Goal: Transaction & Acquisition: Purchase product/service

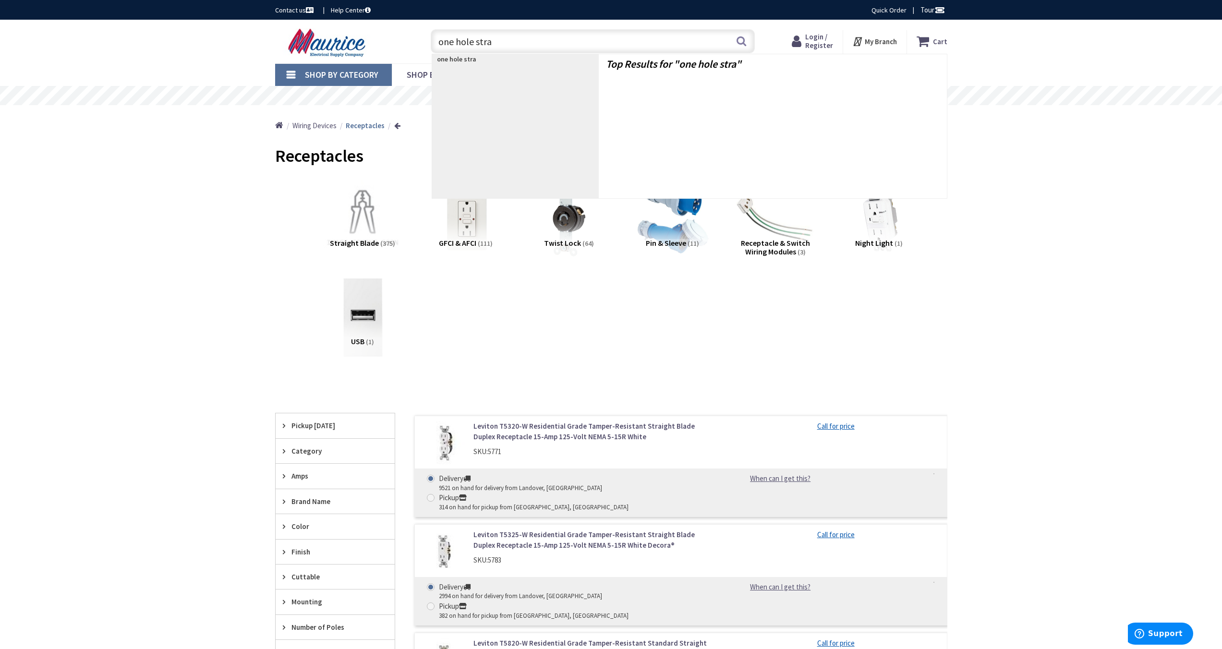
type input "one hole strap"
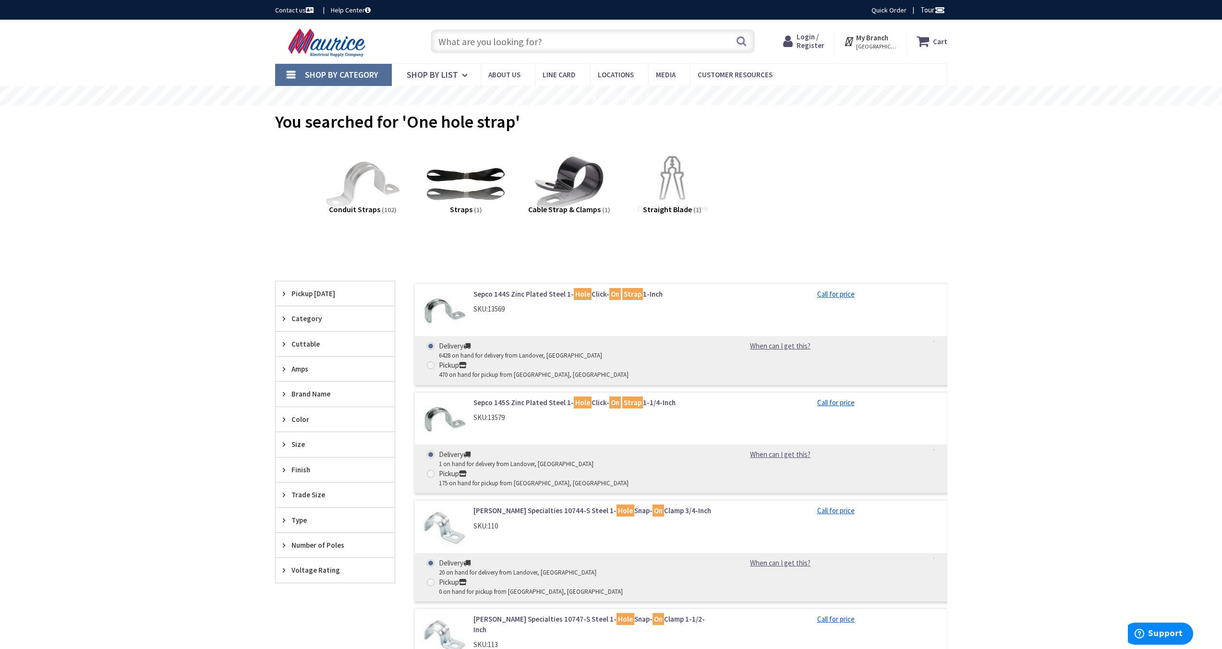
click at [324, 297] on span "Pickup Today" at bounding box center [330, 293] width 78 height 10
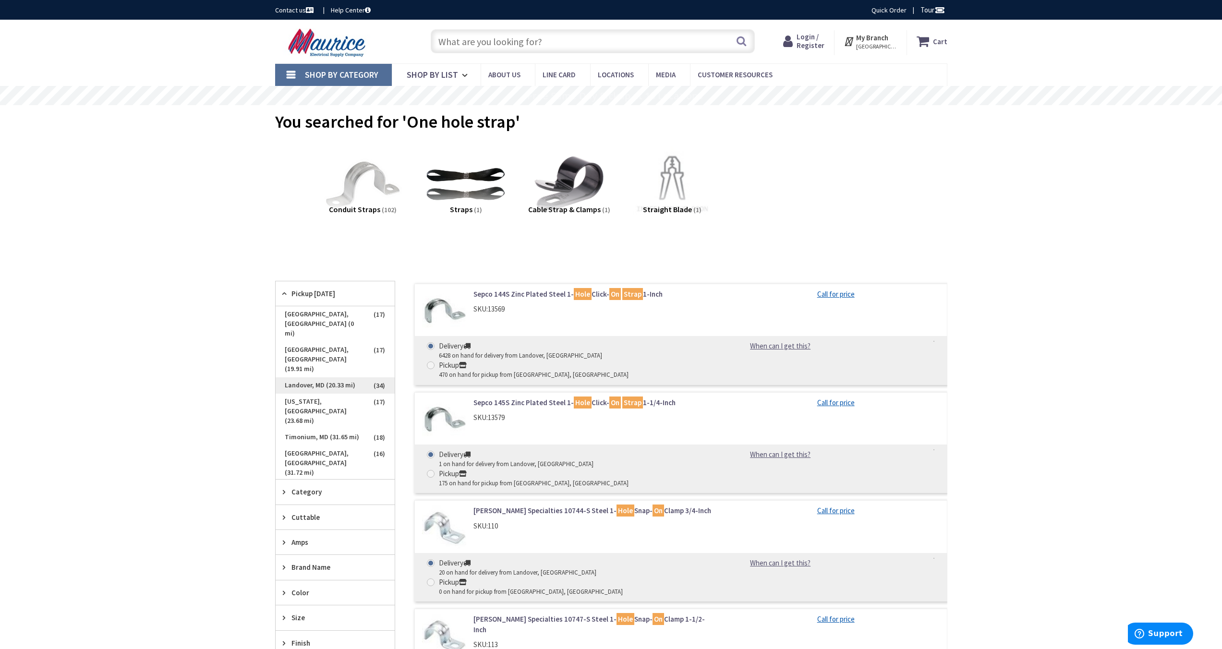
click at [332, 377] on span "Landover, MD (20.33 mi)" at bounding box center [335, 385] width 119 height 16
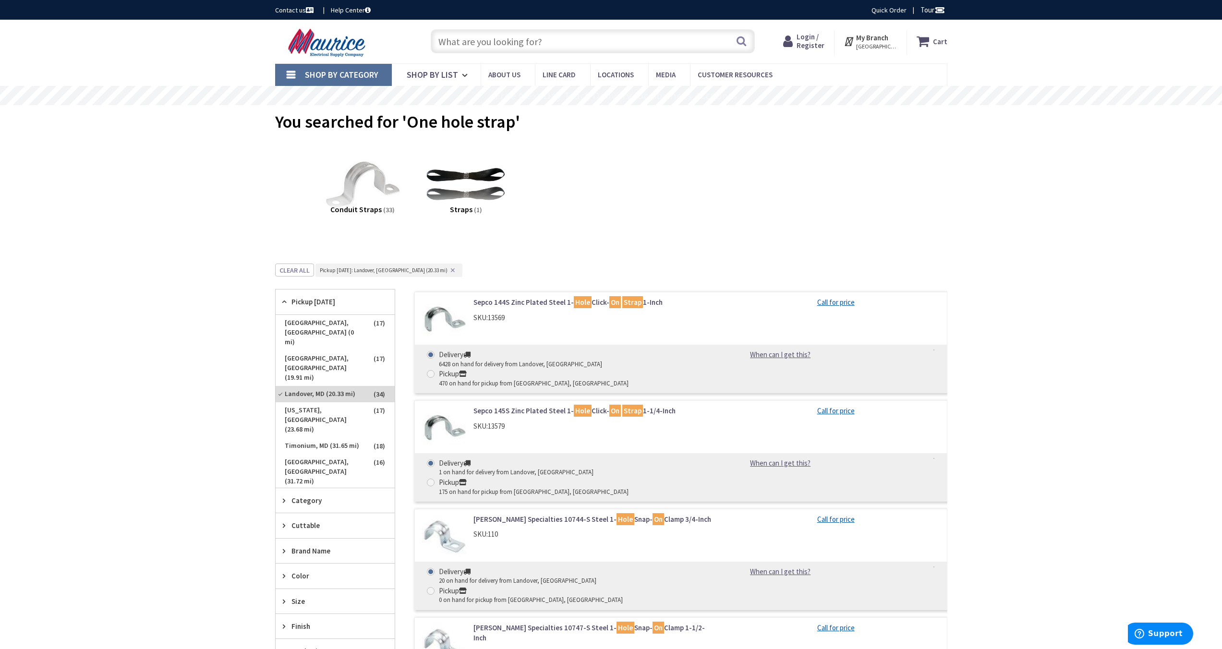
click at [498, 514] on link "Victor Specialties 10744-S Steel 1- Hole Snap- On Clamp 3/4-Inch" at bounding box center [595, 519] width 244 height 10
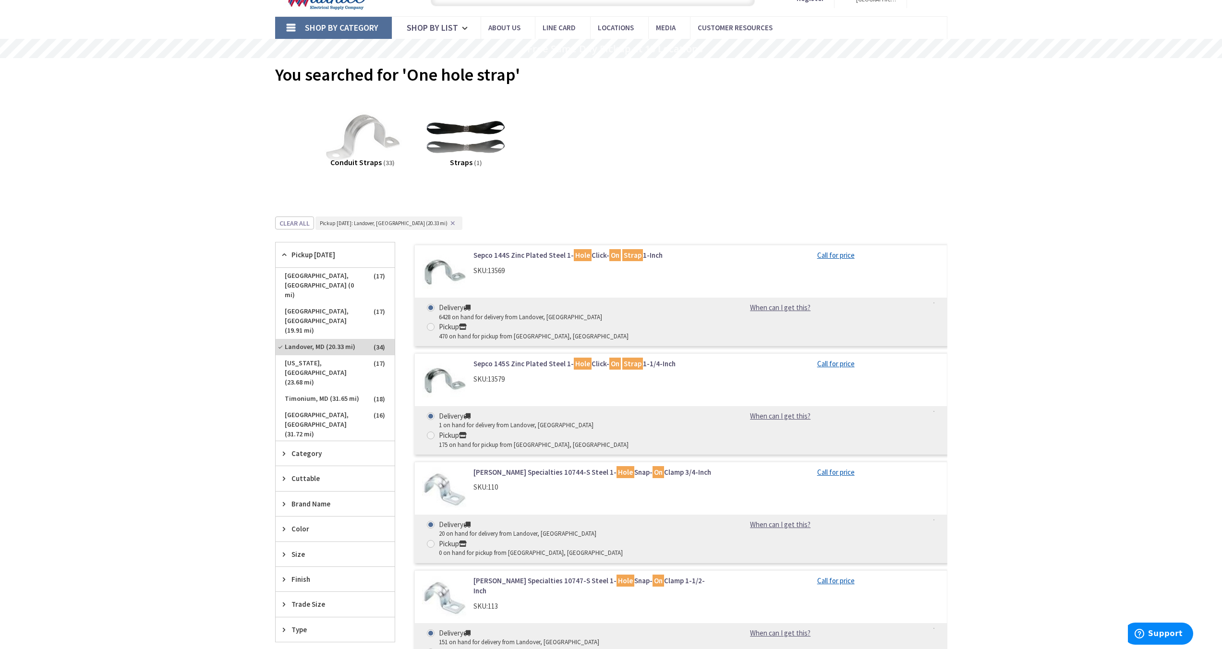
scroll to position [52, 0]
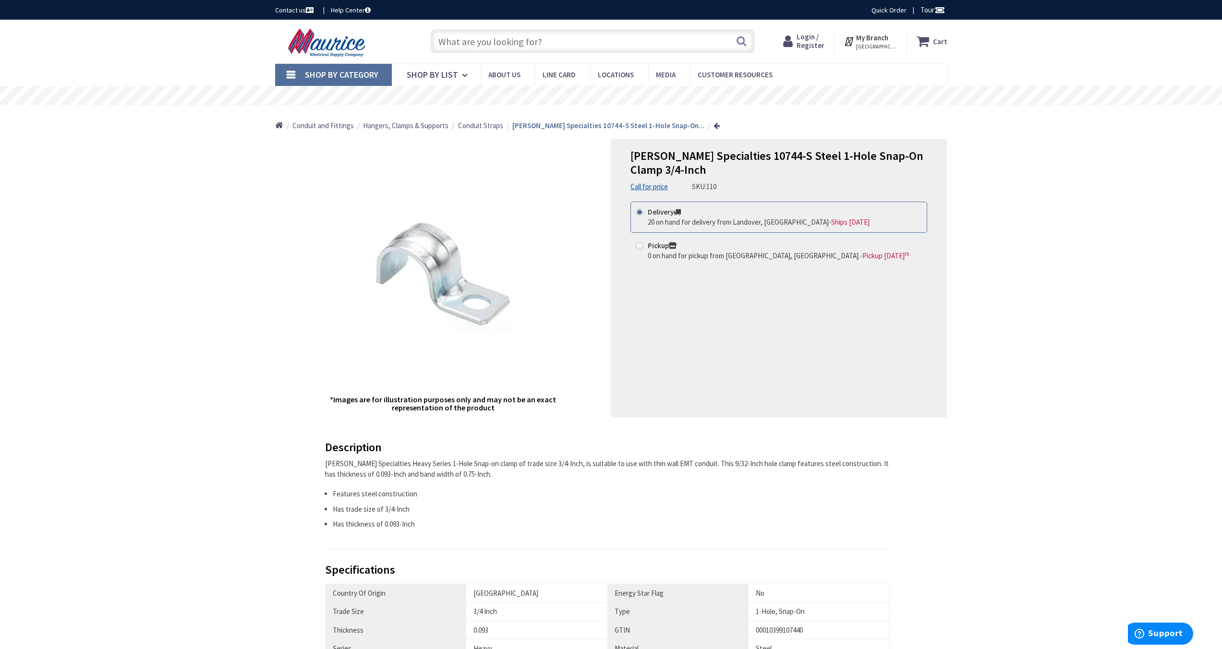
scroll to position [5, 0]
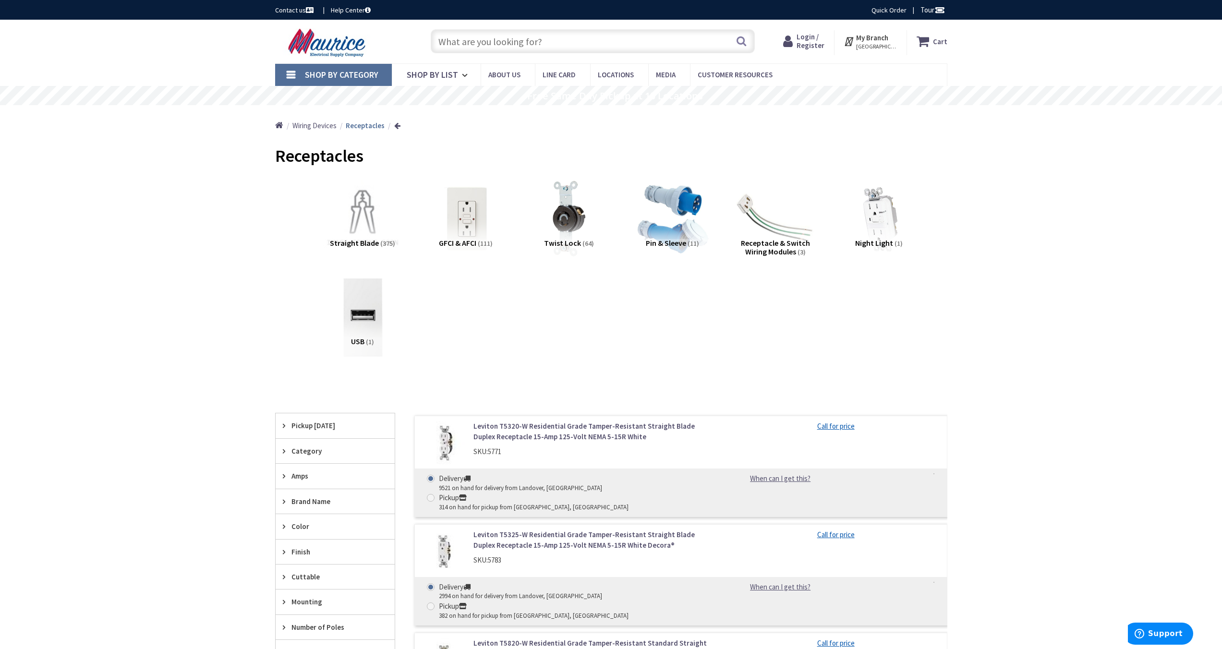
click at [314, 428] on span "Pickup Today" at bounding box center [330, 426] width 78 height 10
click at [305, 510] on span "Landover, MD (20.33 mi)" at bounding box center [335, 518] width 119 height 16
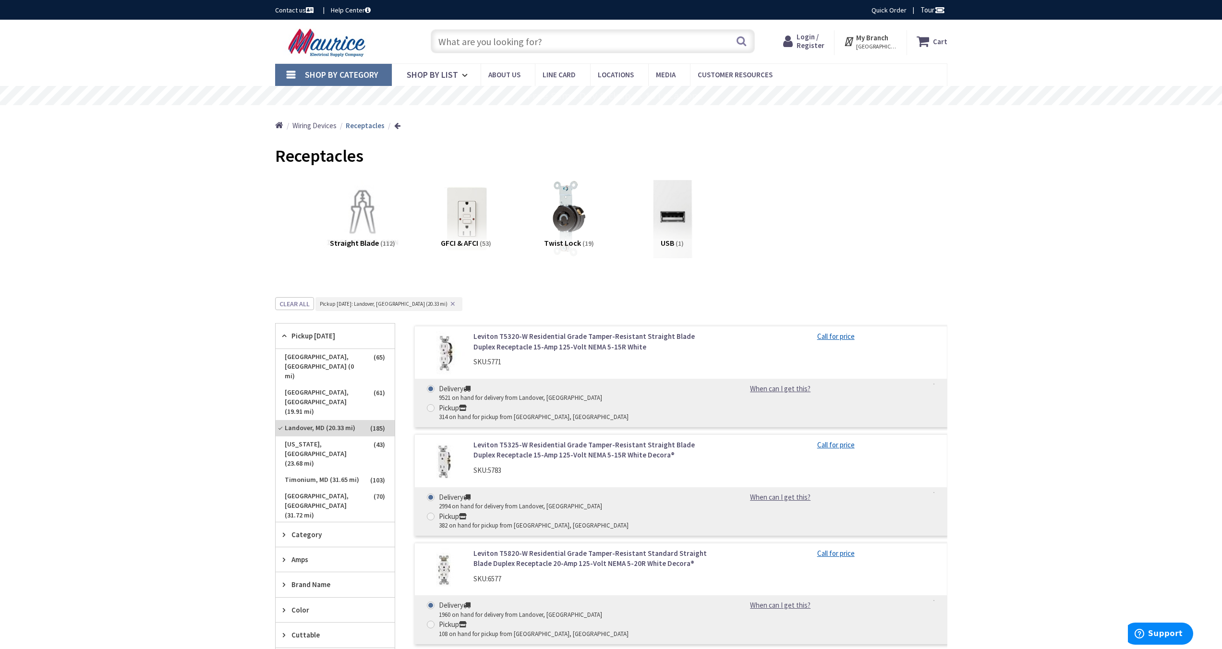
click at [474, 42] on input "text" at bounding box center [593, 41] width 324 height 24
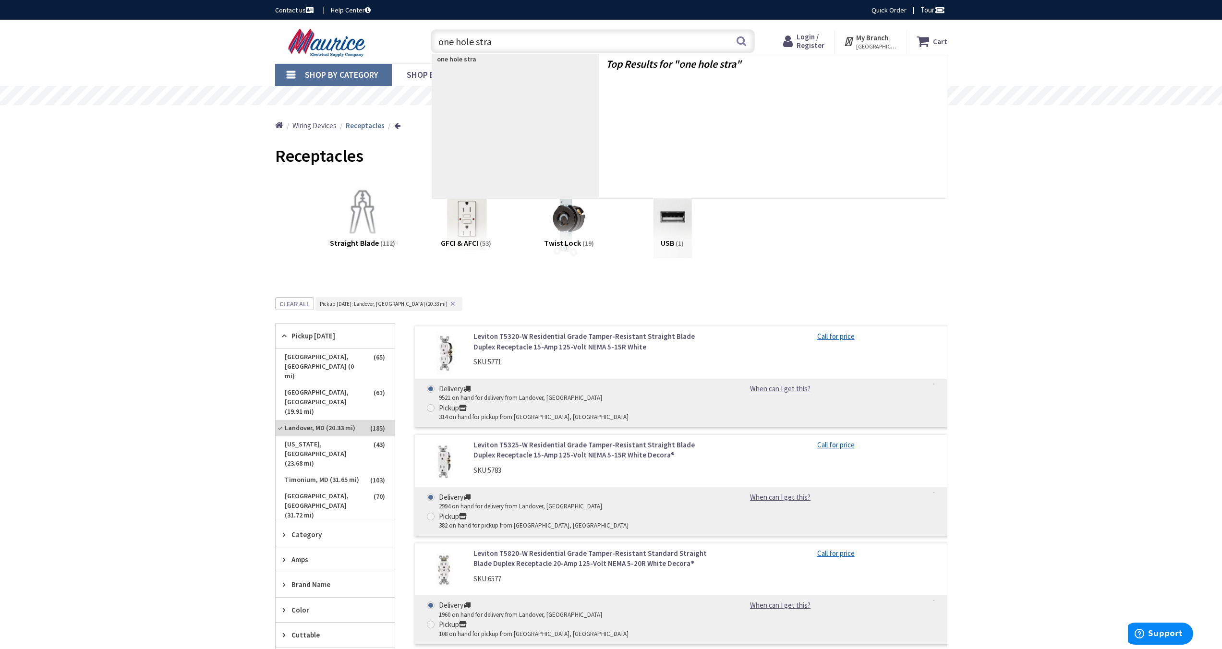
type input "one hole strap"
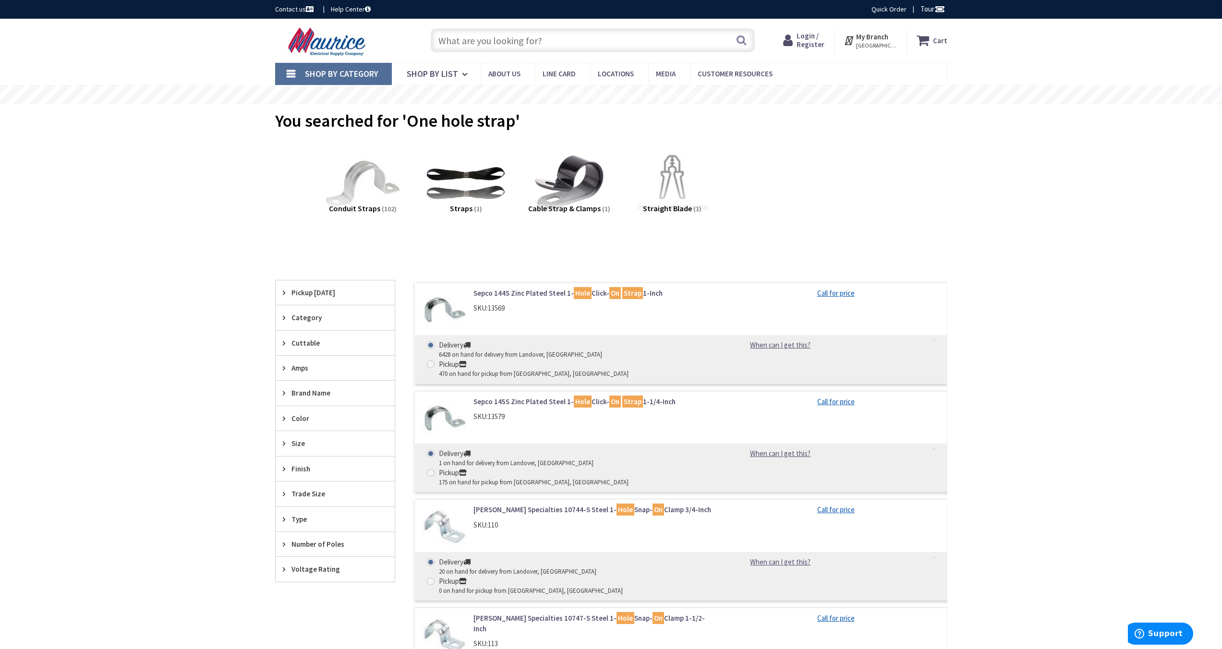
scroll to position [0, 0]
click at [293, 291] on span "Pickup [DATE]" at bounding box center [330, 293] width 78 height 10
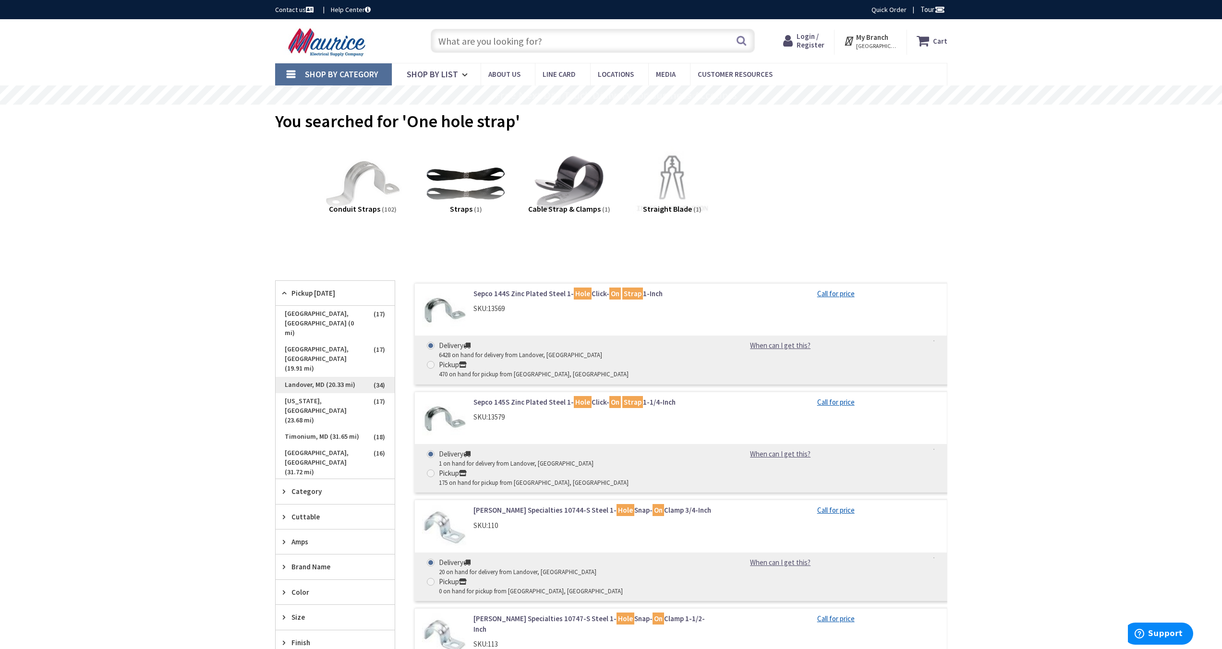
click at [325, 377] on span "Landover, MD (20.33 mi)" at bounding box center [335, 385] width 119 height 16
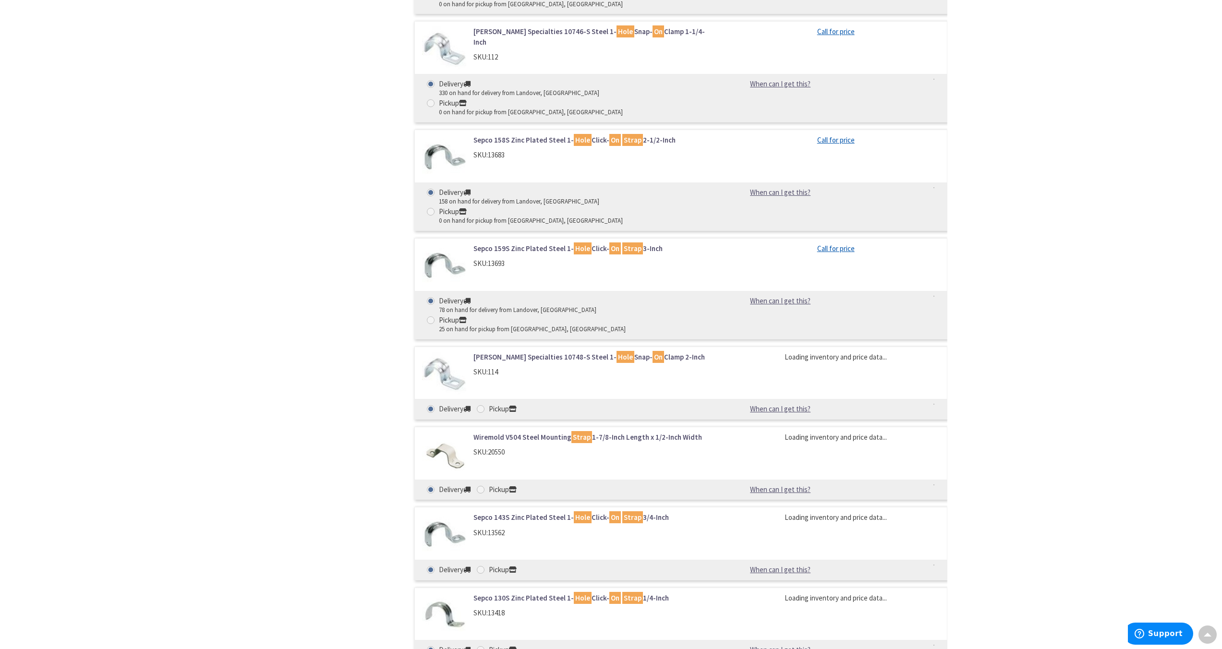
scroll to position [1040, 0]
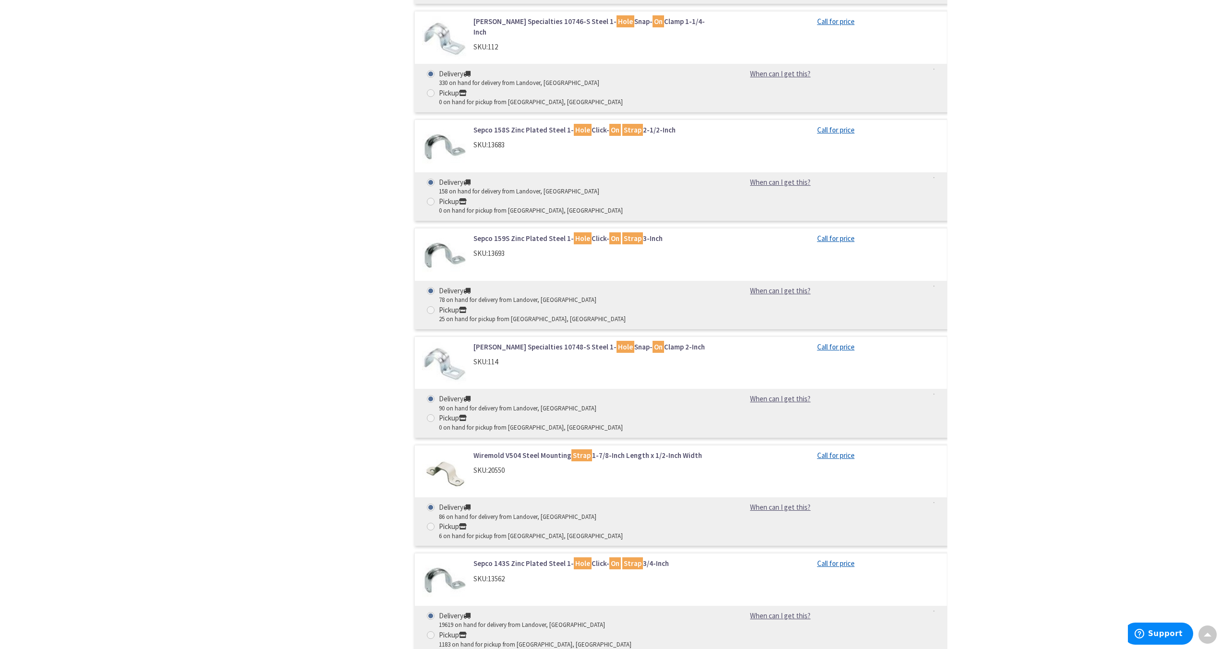
click at [500, 558] on link "Sepco 143S Zinc Plated Steel 1- Hole Click- On Strap 3/4-Inch" at bounding box center [595, 563] width 244 height 10
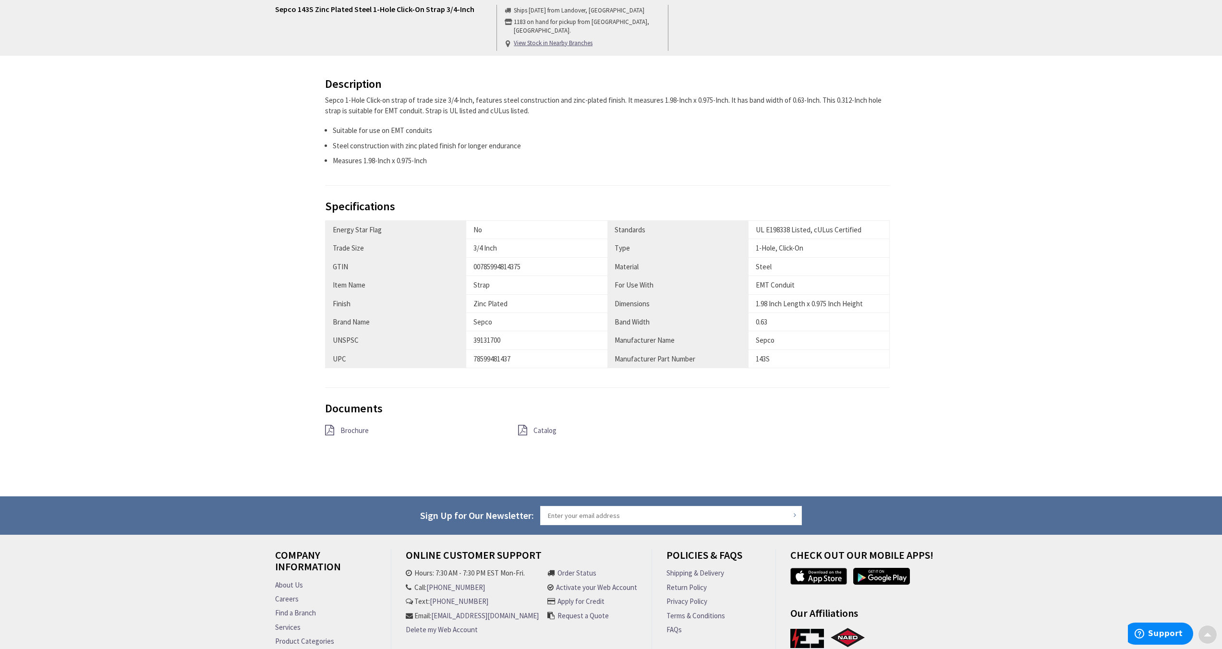
scroll to position [373, 0]
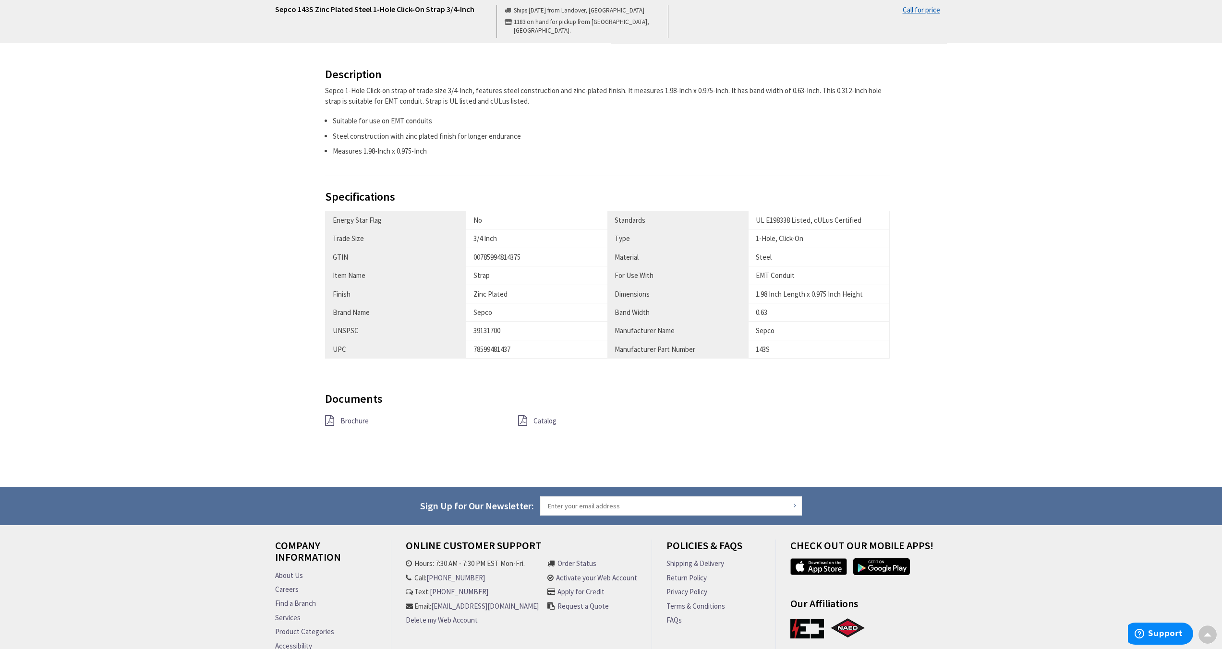
click at [530, 419] on div "Catalog" at bounding box center [607, 421] width 193 height 12
click at [536, 422] on span "Catalog" at bounding box center [544, 420] width 23 height 9
click at [354, 421] on span "Brochure" at bounding box center [354, 420] width 28 height 9
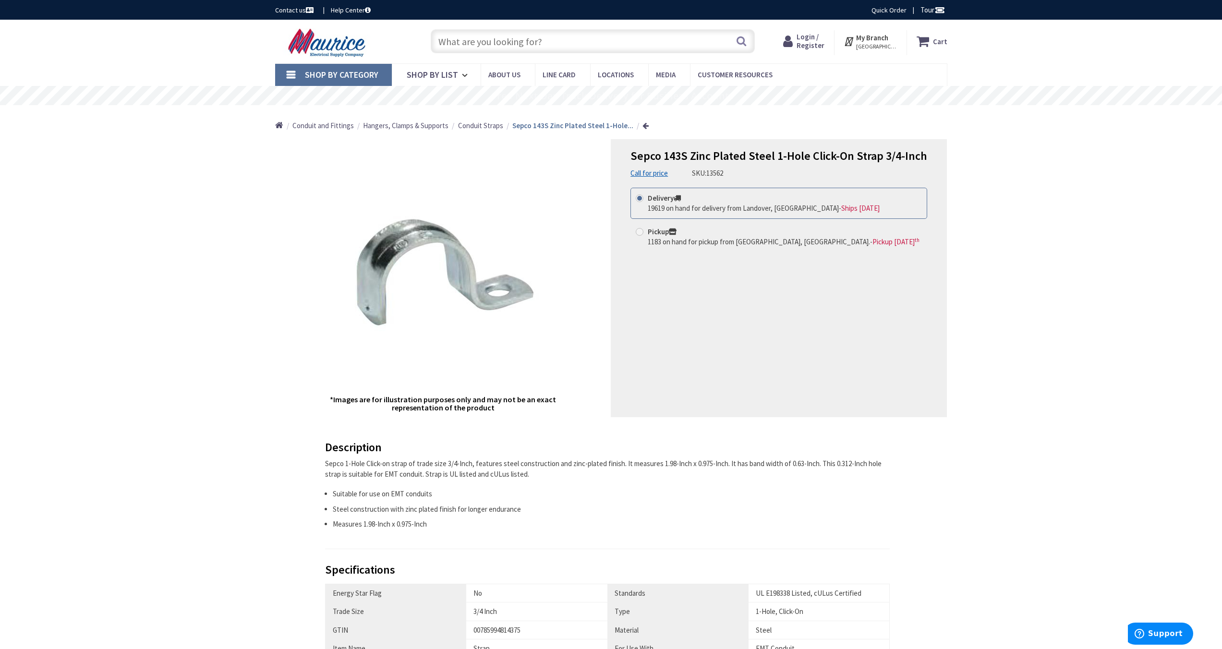
click at [599, 42] on input "text" at bounding box center [593, 41] width 324 height 24
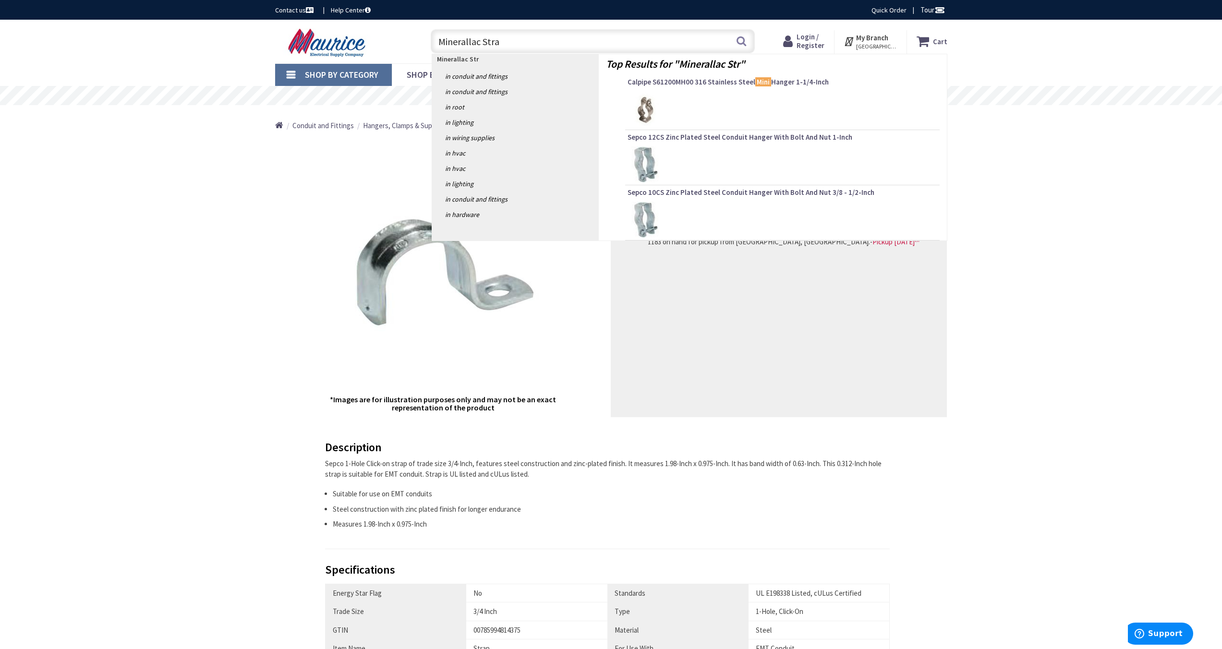
type input "Minerallac Strap"
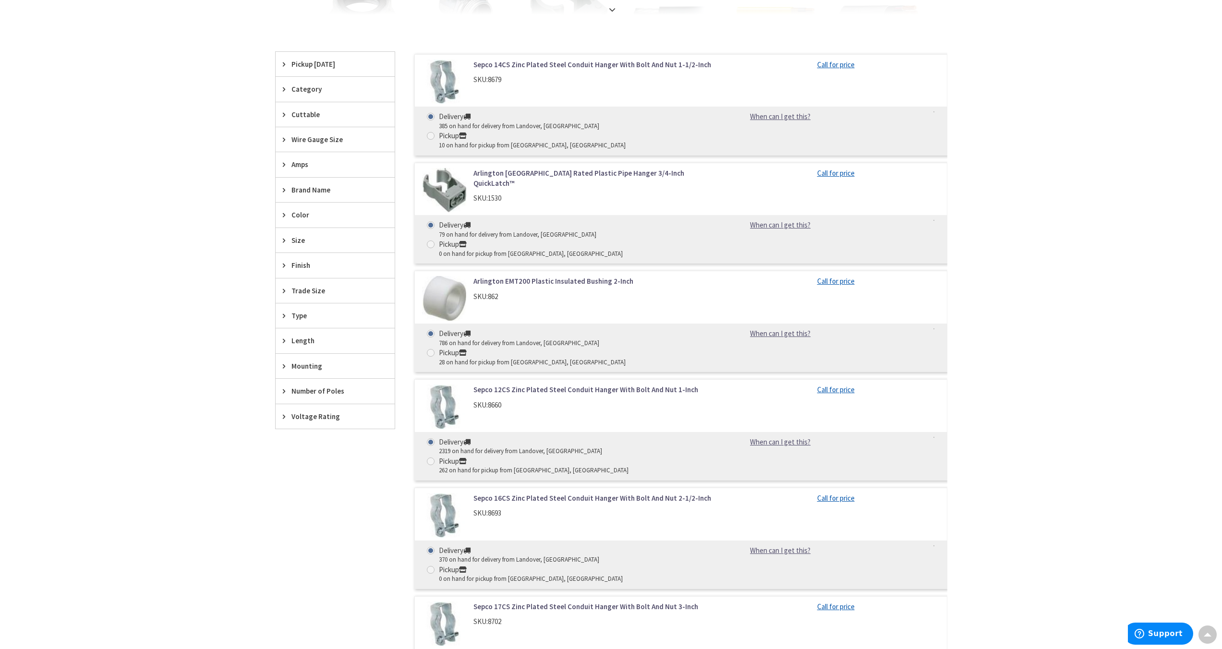
scroll to position [224, 0]
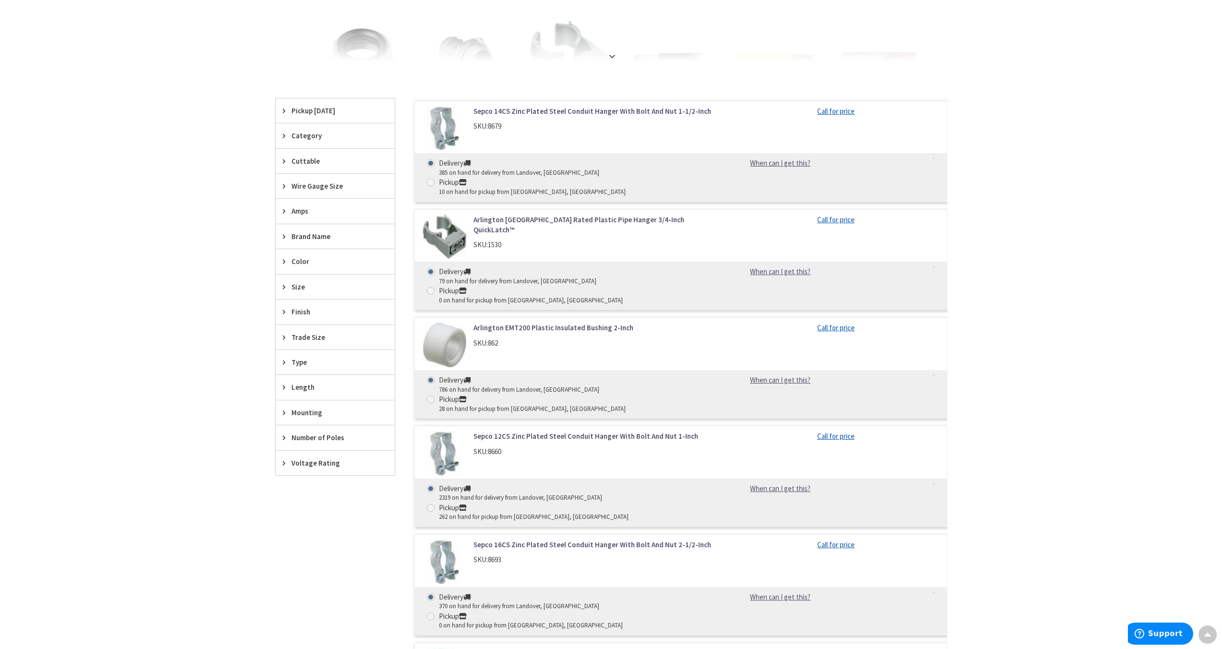
click at [512, 431] on link "Sepco 12CS Zinc Plated Steel Conduit Hanger With Bolt And Nut 1-Inch" at bounding box center [595, 436] width 244 height 10
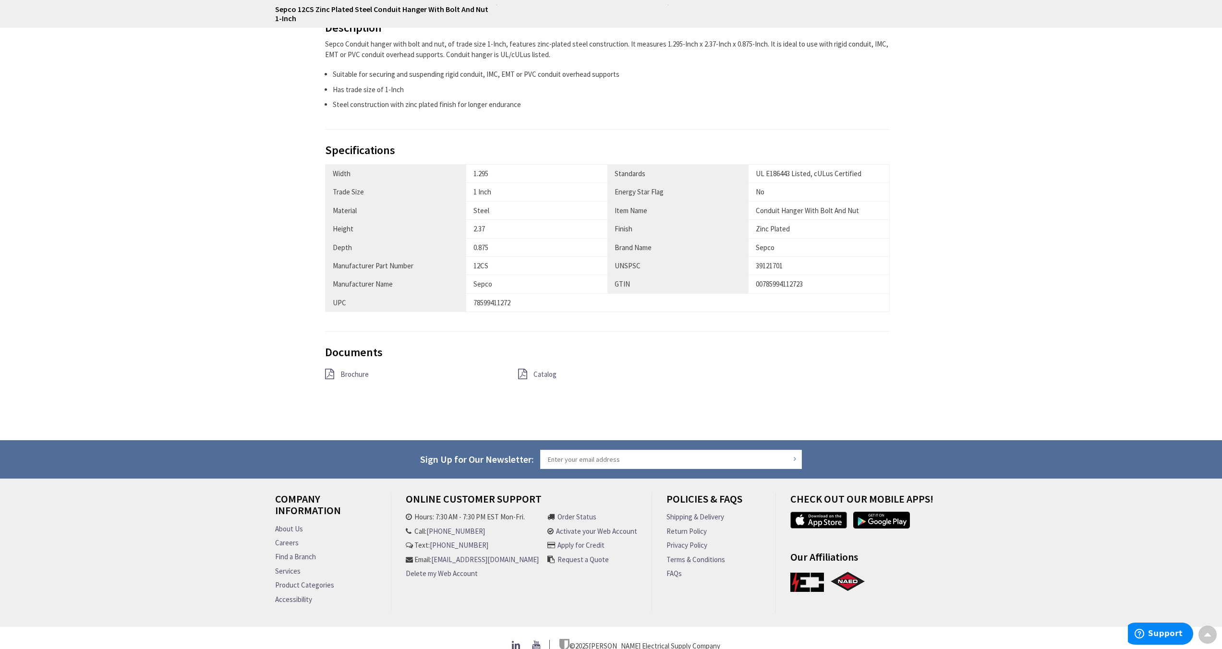
scroll to position [433, 0]
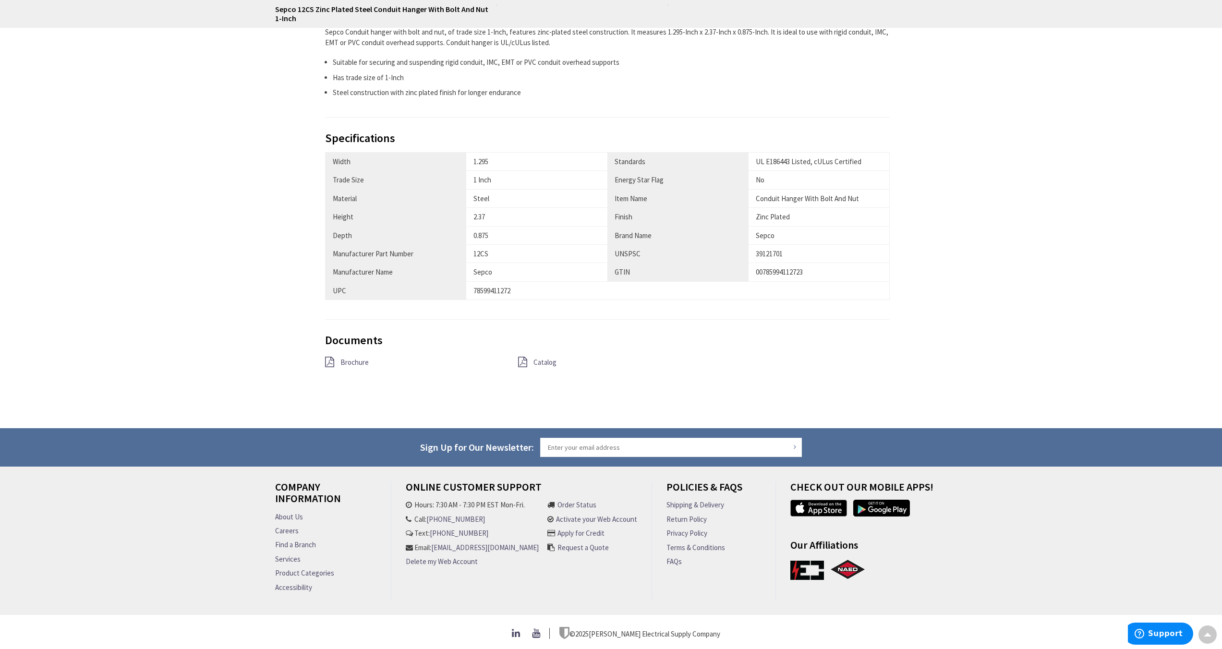
click at [357, 360] on span "Brochure" at bounding box center [354, 362] width 28 height 9
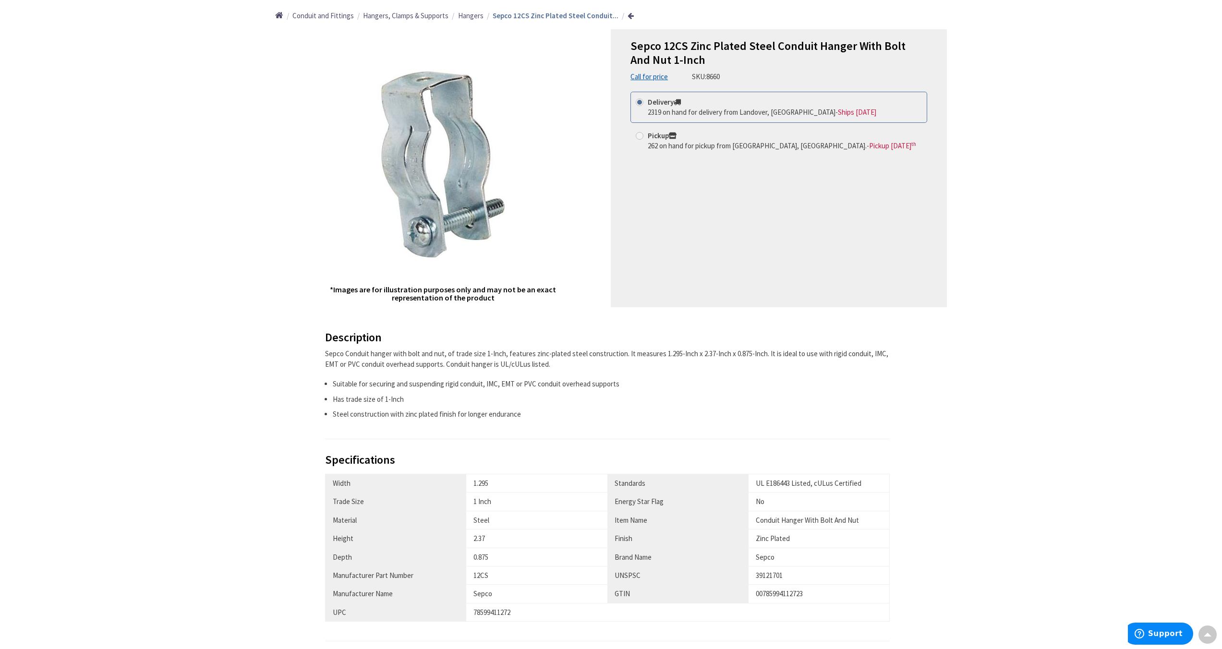
scroll to position [0, 0]
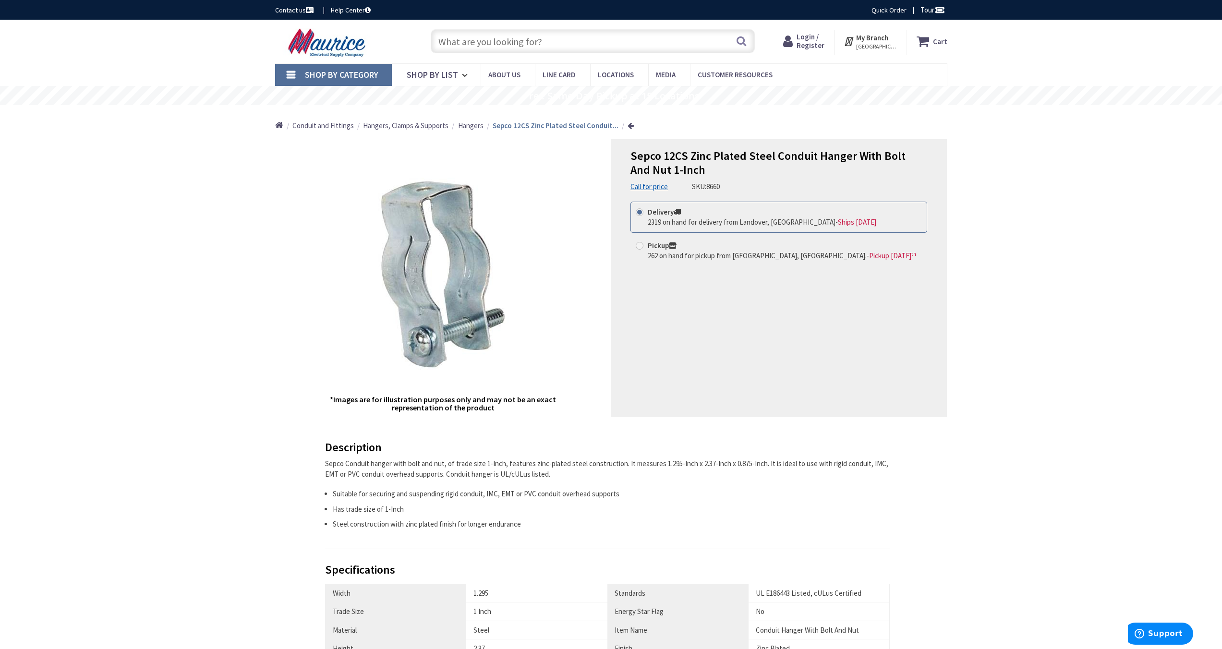
drag, startPoint x: 512, startPoint y: 34, endPoint x: 510, endPoint y: 38, distance: 4.9
click at [512, 34] on input "text" at bounding box center [593, 41] width 324 height 24
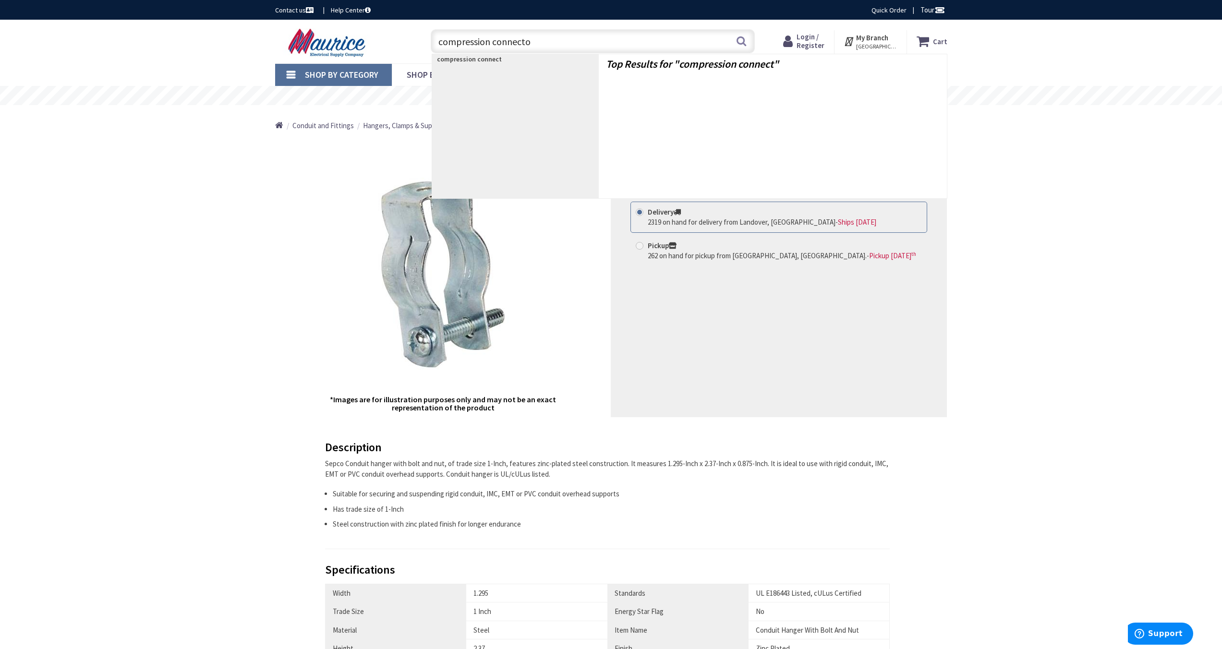
type input "compression connector"
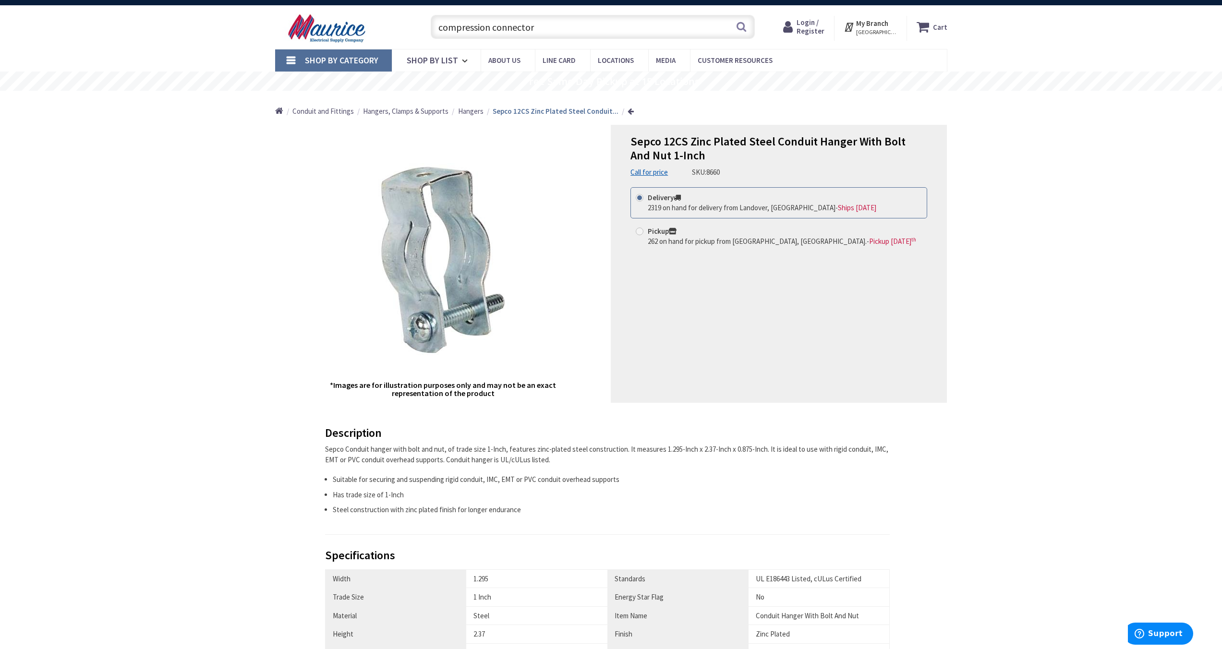
scroll to position [17, 0]
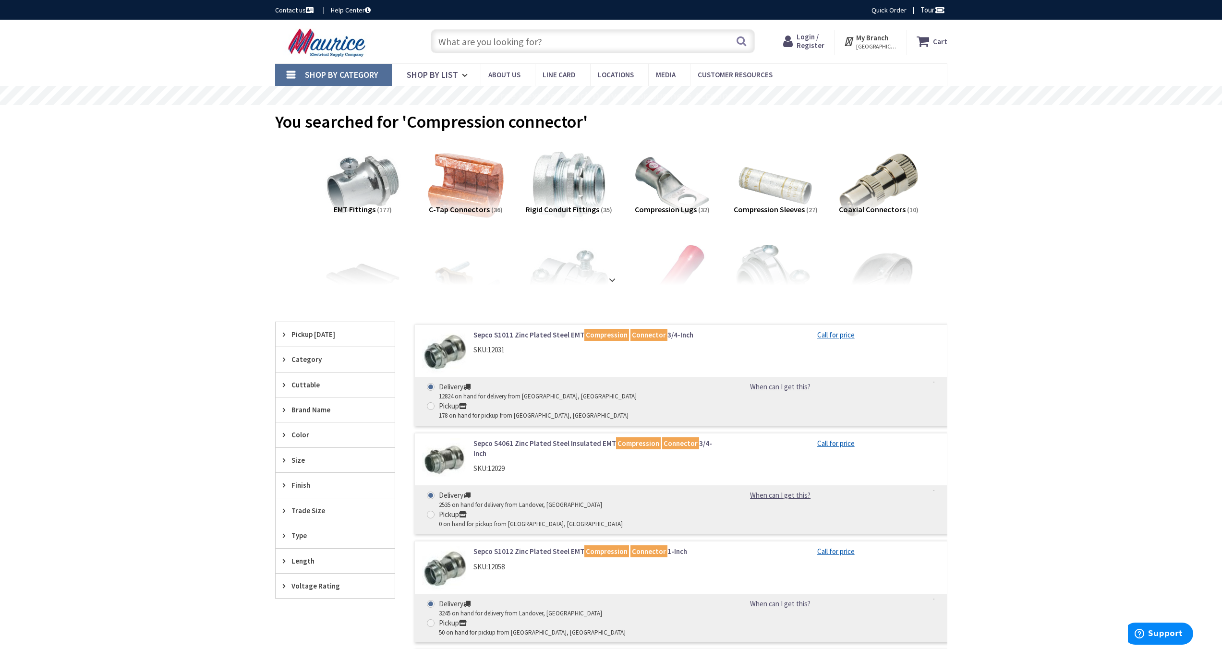
click at [556, 334] on link "Sepco S1011 Zinc Plated Steel EMT Compression Connector 3/4-Inch" at bounding box center [595, 335] width 244 height 10
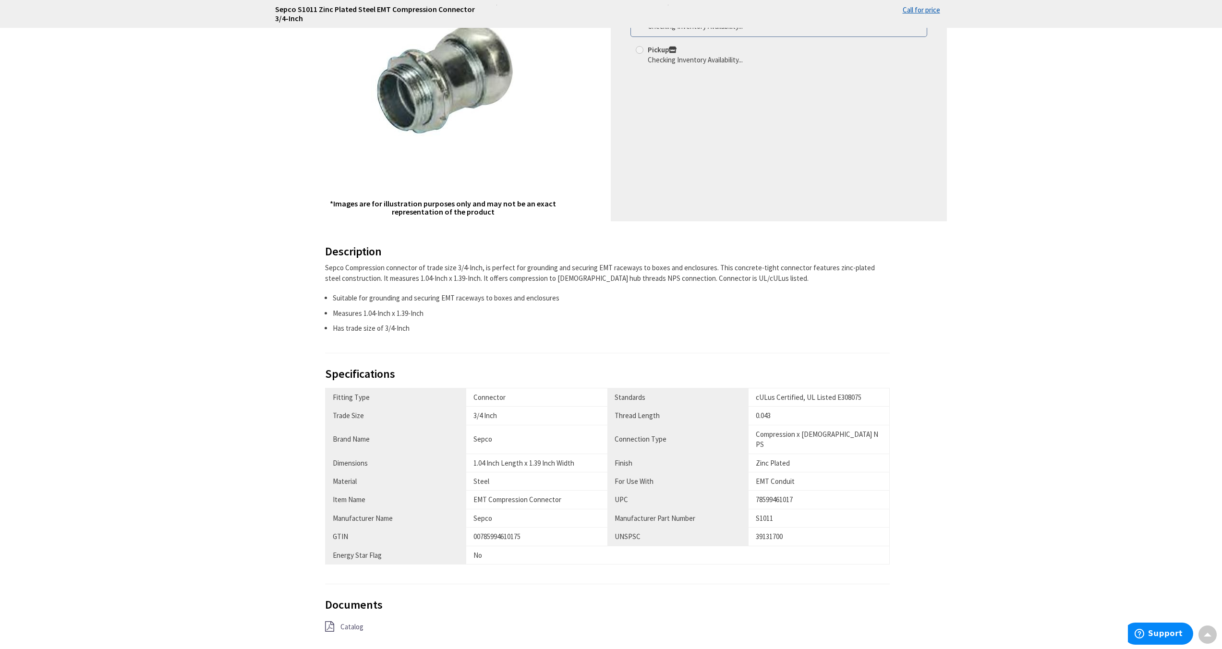
scroll to position [234, 0]
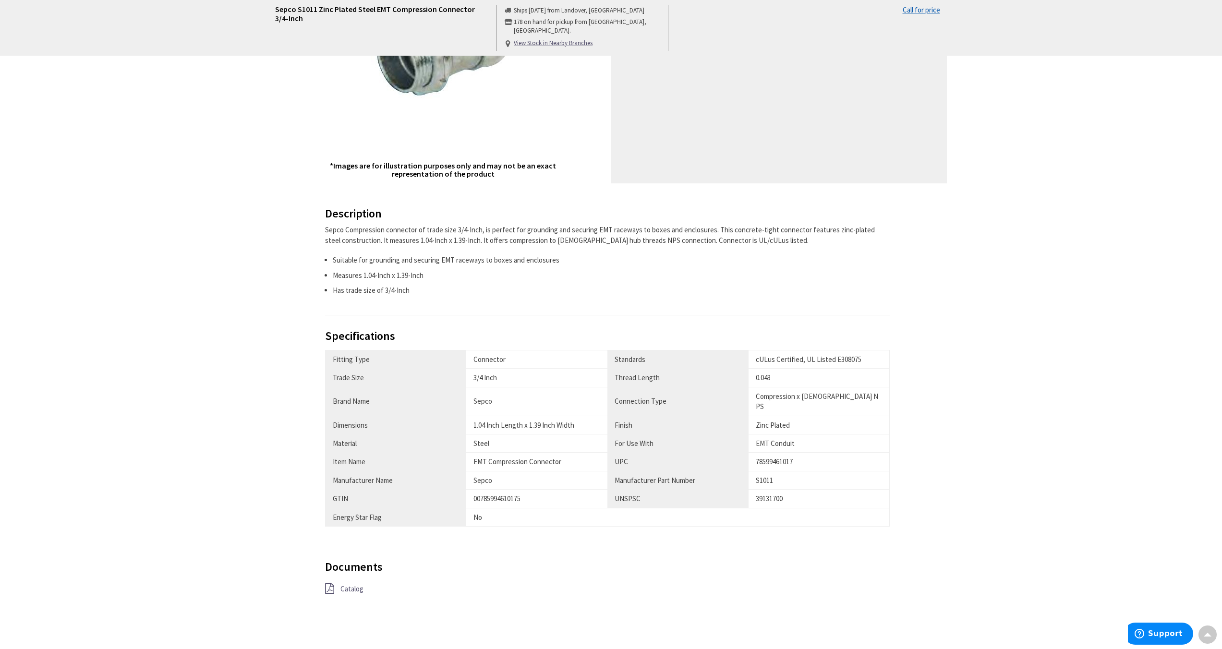
click at [360, 584] on span "Catalog" at bounding box center [351, 588] width 23 height 9
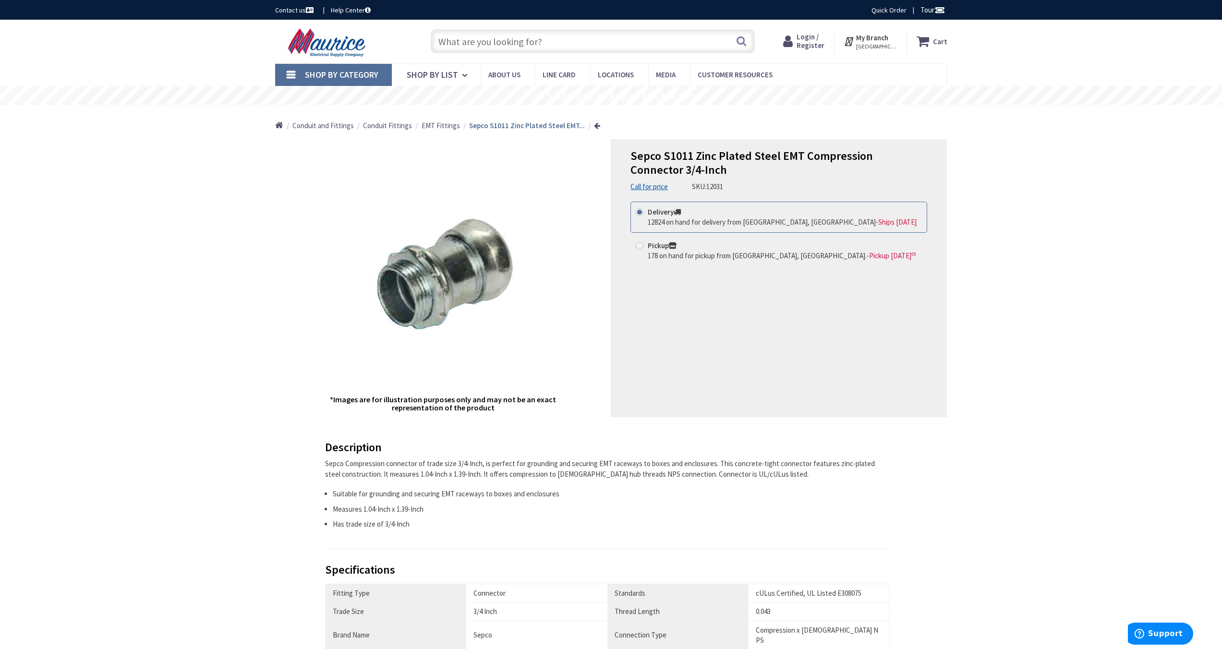
click at [527, 42] on input "text" at bounding box center [593, 41] width 324 height 24
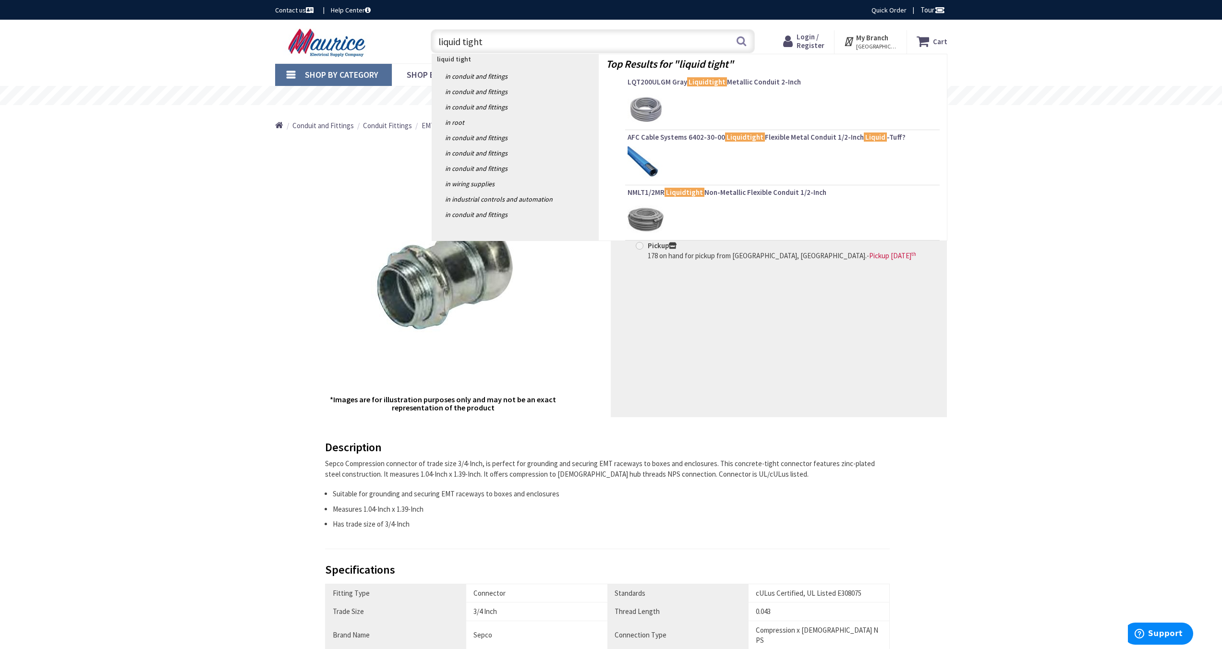
type input "liquid tight'"
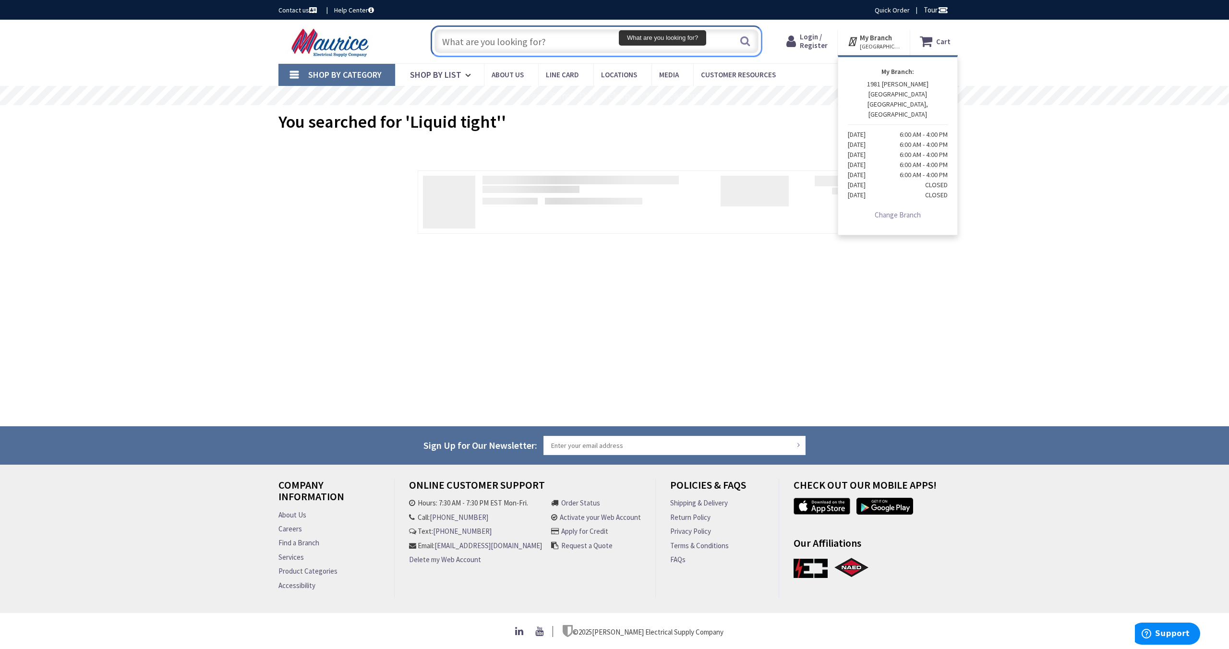
click at [493, 44] on input "What are you looking for?" at bounding box center [596, 41] width 324 height 24
click at [332, 227] on div "Filters Pickup Today close Pickup Today Category close Category Cuttable close …" at bounding box center [338, 204] width 120 height 68
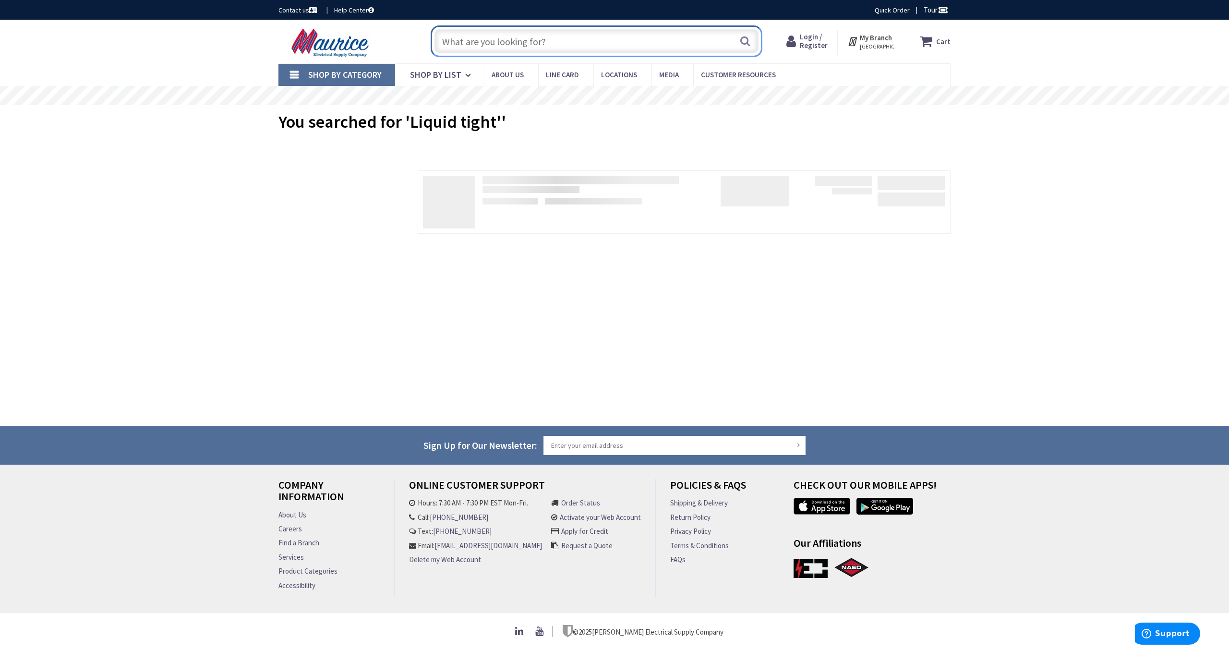
click at [566, 44] on input "What are you looking for?" at bounding box center [596, 41] width 324 height 24
click at [521, 41] on input "What are you looking for?" at bounding box center [596, 41] width 324 height 24
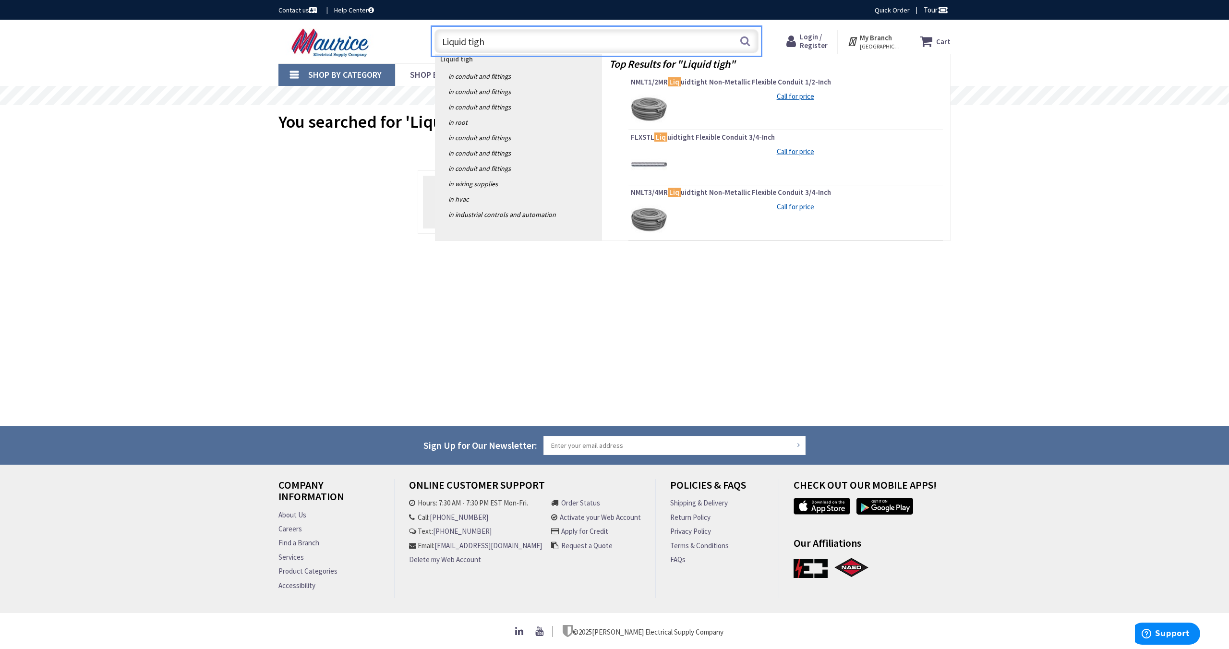
type input "Liquid tight"
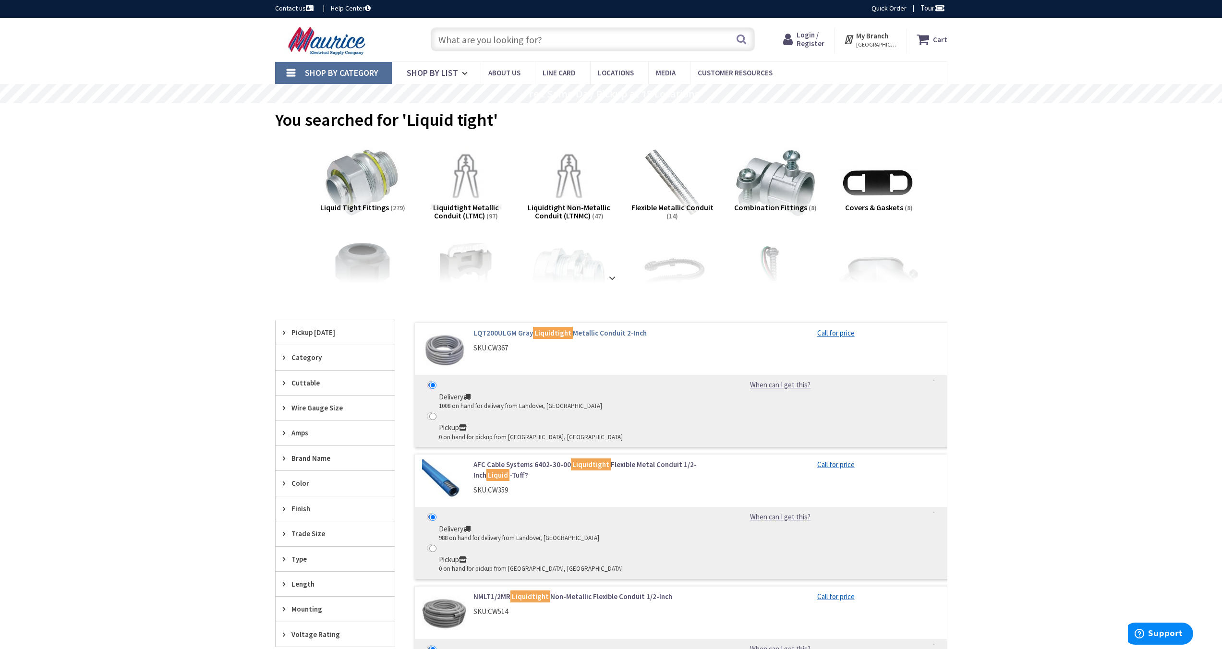
scroll to position [1, 0]
click at [494, 328] on div "Please note, filling out the following fields will automatically submit the for…" at bounding box center [680, 385] width 533 height 125
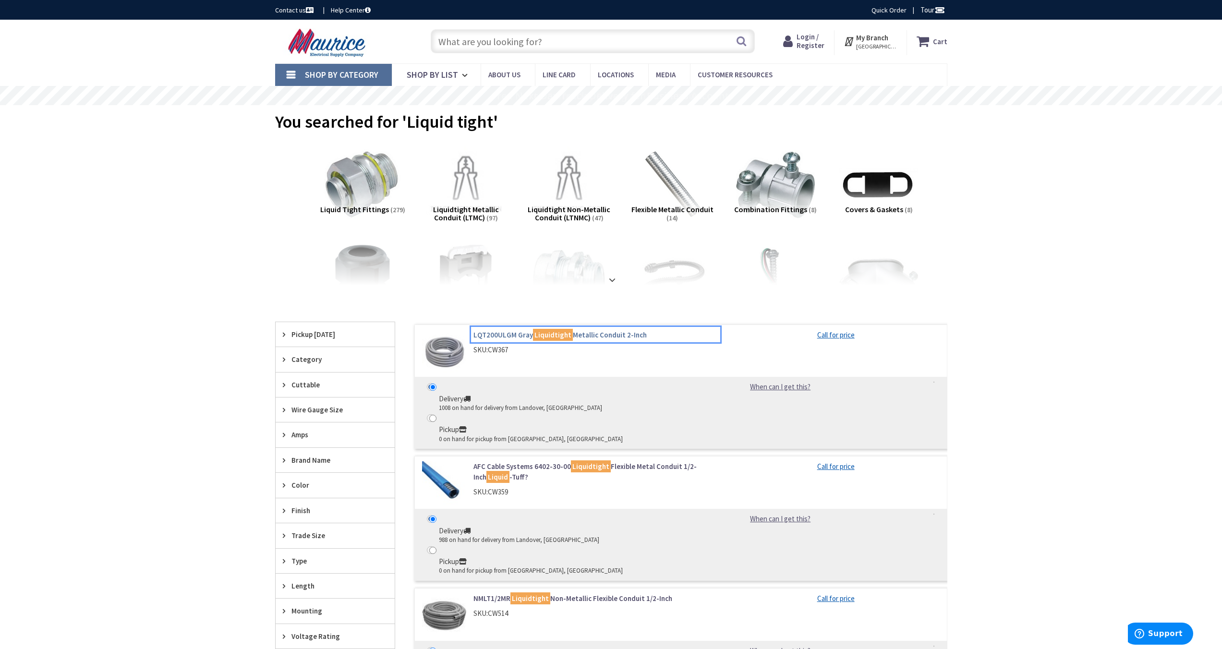
click at [493, 332] on link "LQT200ULGM Gray Liquidtight Metallic Conduit 2-Inch" at bounding box center [595, 335] width 244 height 10
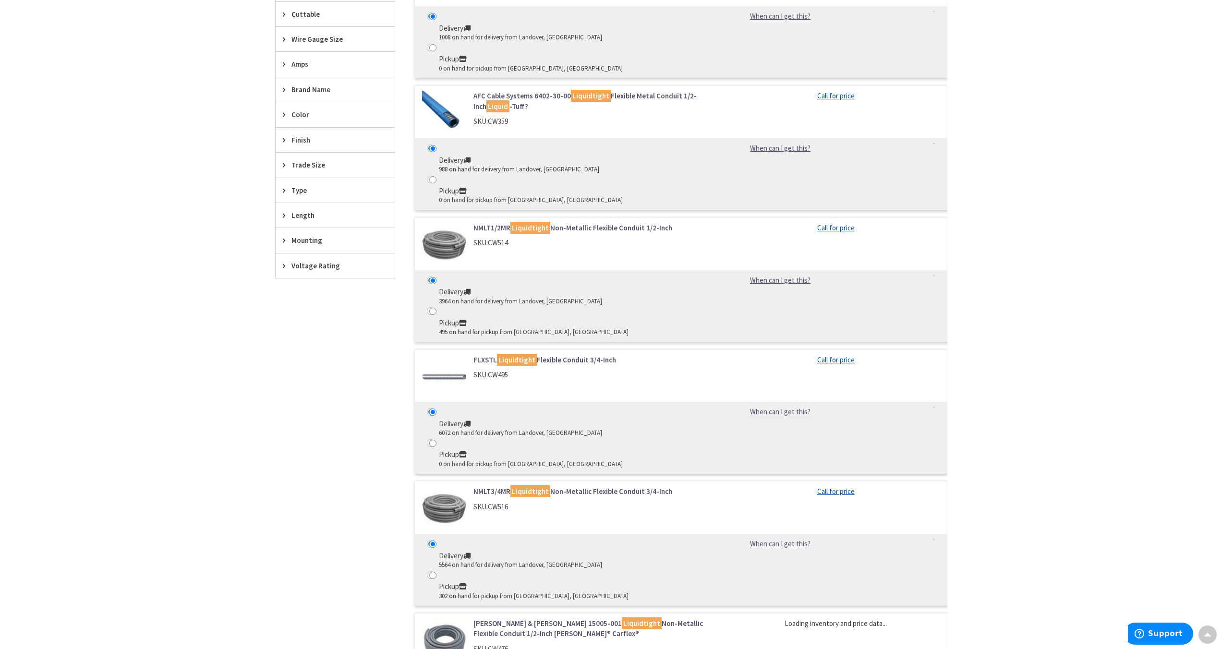
scroll to position [412, 0]
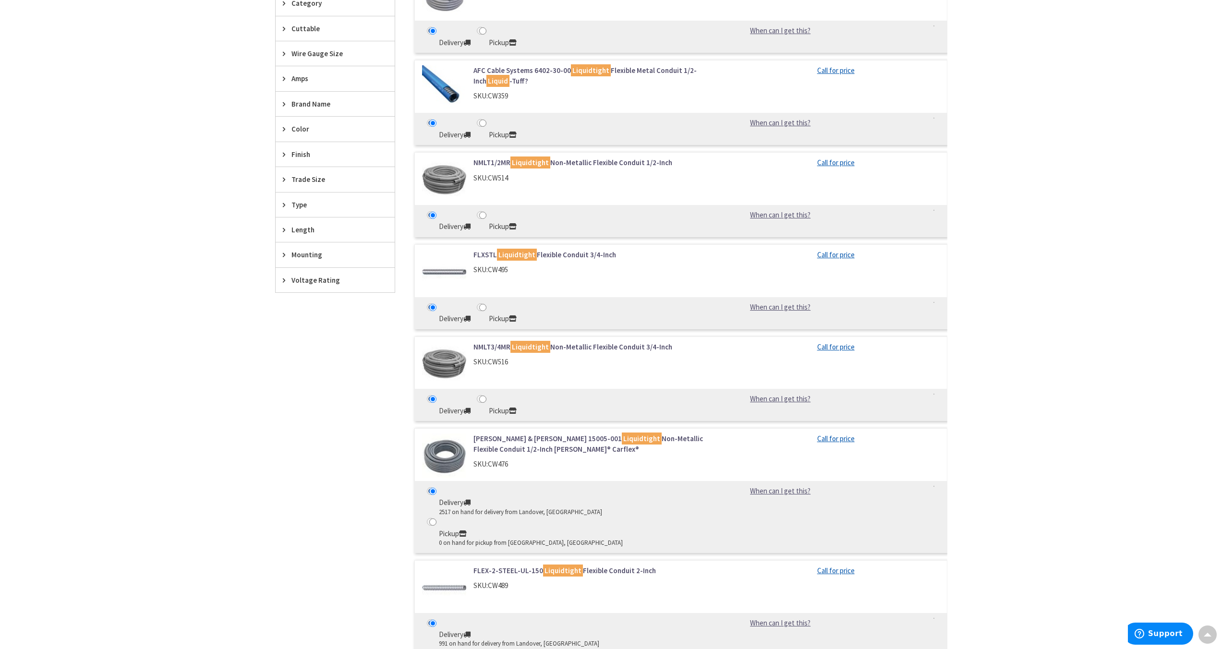
scroll to position [375, 0]
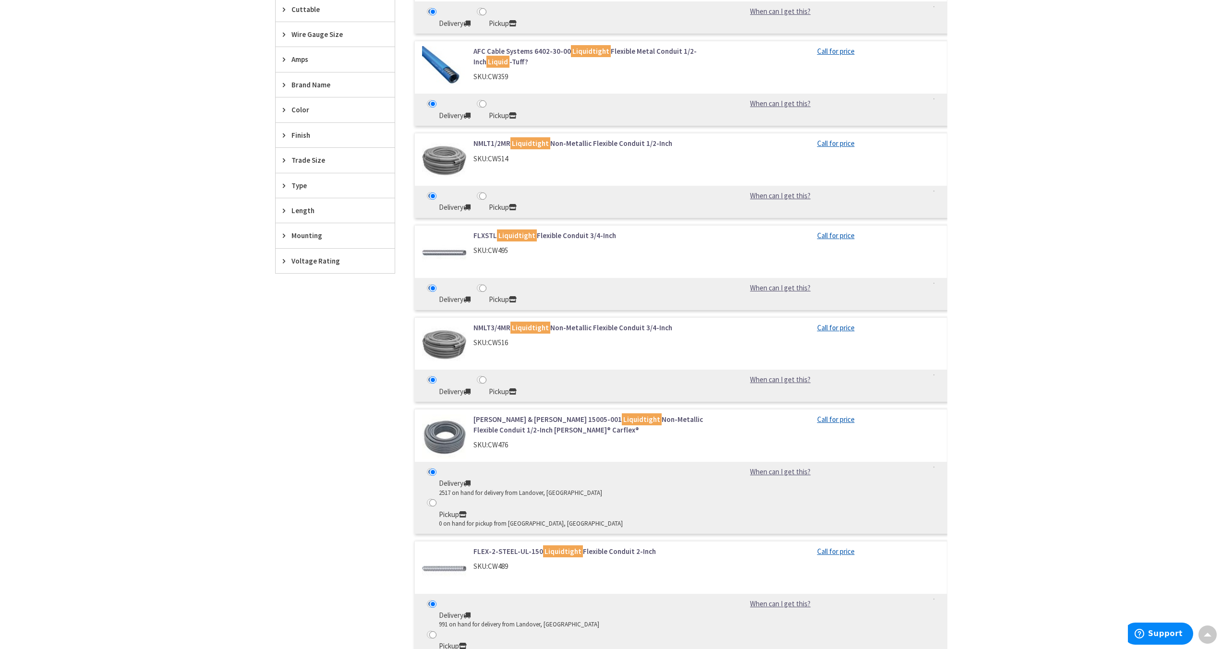
click at [526, 352] on div "NMLT3/4MR Liquidtight Non-Metallic Flexible Conduit 3/4-Inch SKU: CW516" at bounding box center [570, 345] width 310 height 45
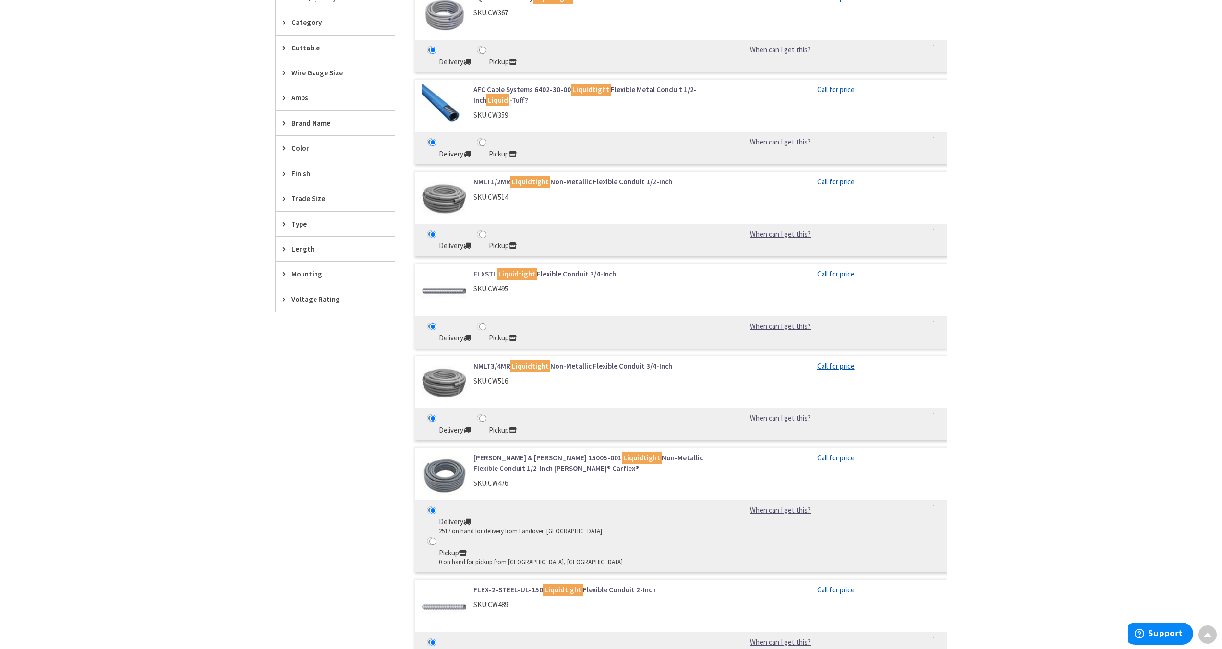
click at [506, 333] on div "Pickup" at bounding box center [503, 338] width 28 height 11
click at [486, 330] on input "Pickup 0 on hand for pickup from Annapolis, MD" at bounding box center [482, 326] width 7 height 7
radio input "true"
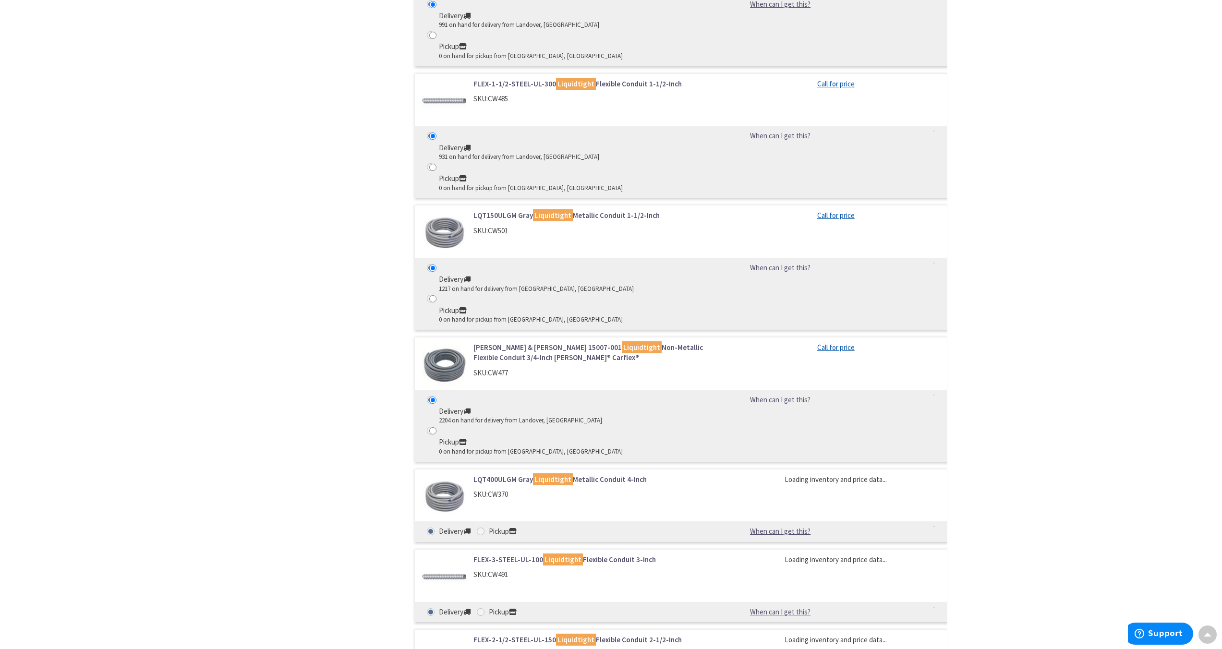
scroll to position [976, 0]
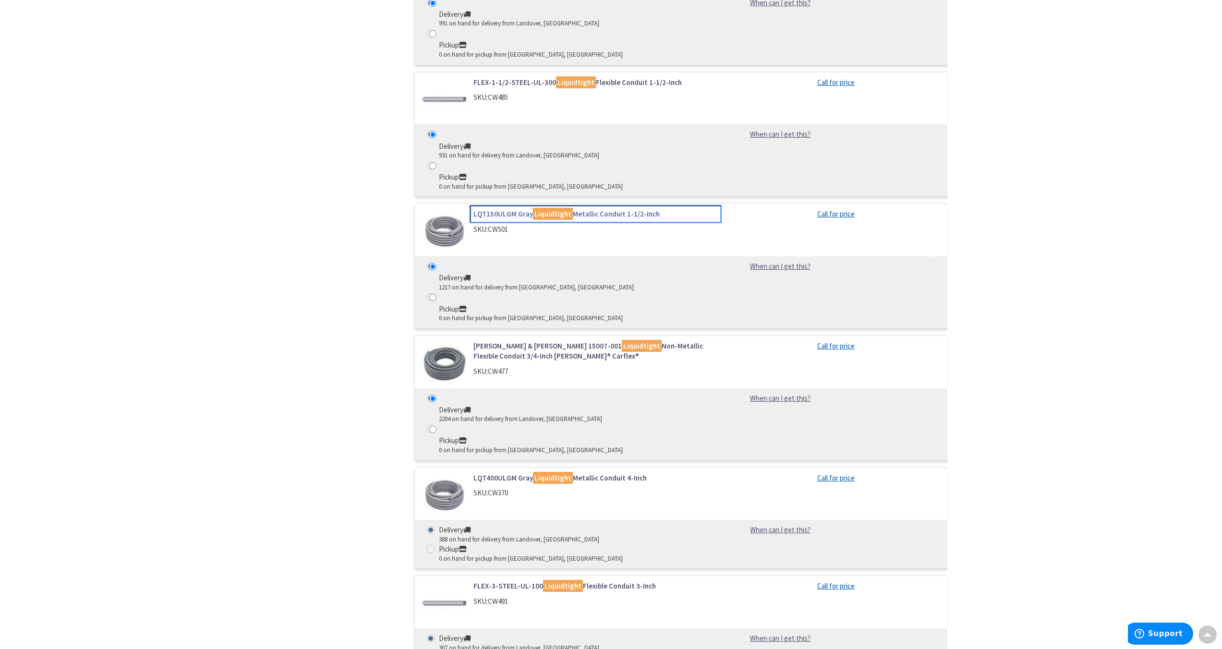
click at [516, 219] on link "LQT150ULGM Gray Liquidtight Metallic Conduit 1-1/2-Inch" at bounding box center [595, 214] width 244 height 10
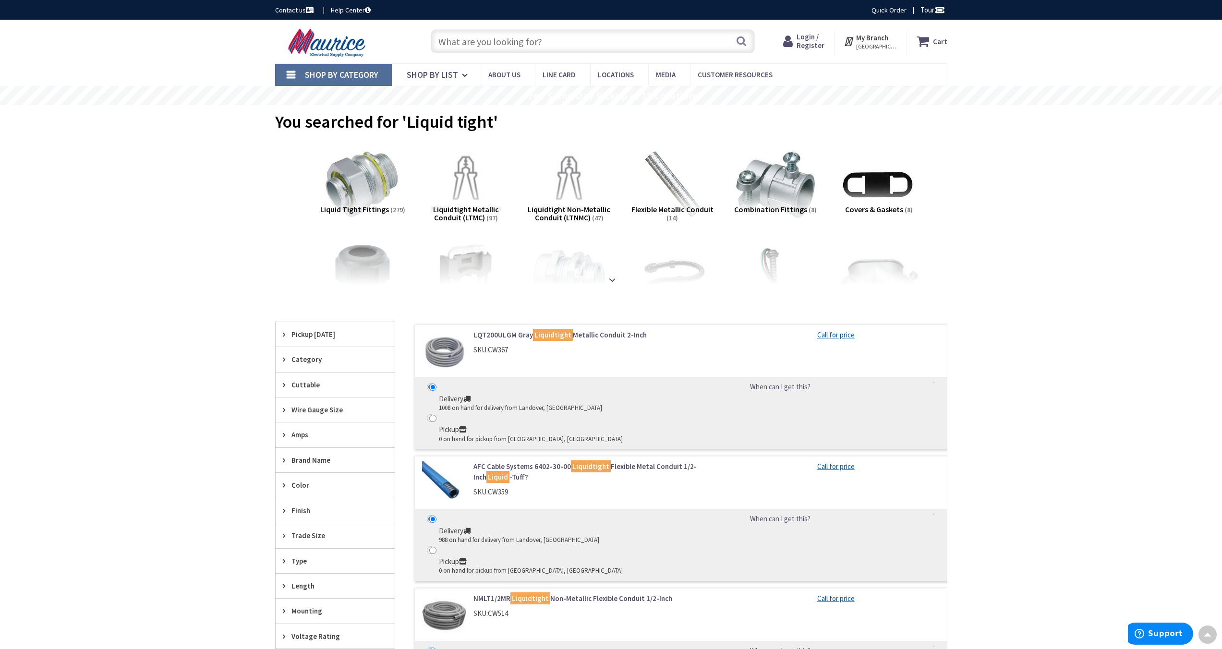
scroll to position [277, 0]
